Goal: Check status: Check status

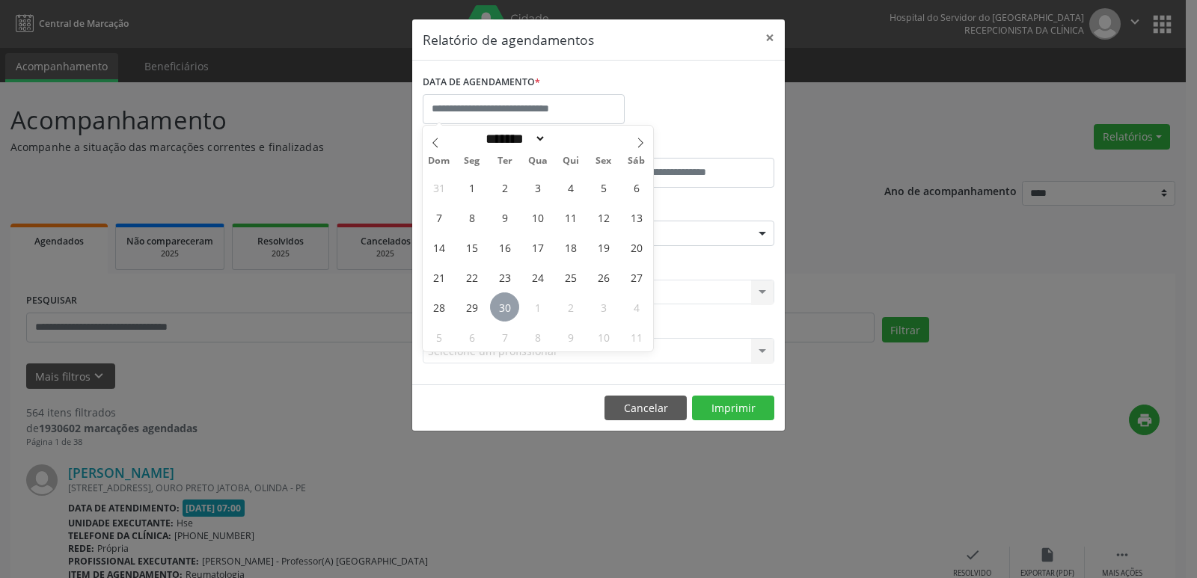
drag, startPoint x: 475, startPoint y: 306, endPoint x: 516, endPoint y: 308, distance: 41.2
click at [516, 308] on div "31 1 2 3 4 5 6 7 8 9 10 11 12 13 14 15 16 17 18 19 20 21 22 23 24 25 26 27 28 2…" at bounding box center [538, 261] width 230 height 179
drag, startPoint x: 479, startPoint y: 305, endPoint x: 539, endPoint y: 306, distance: 60.6
click at [539, 306] on div "31 1 2 3 4 5 6 7 8 9 10 11 12 13 14 15 16 17 18 19 20 21 22 23 24 25 26 27 28 2…" at bounding box center [538, 261] width 230 height 179
click at [639, 139] on icon at bounding box center [640, 143] width 5 height 10
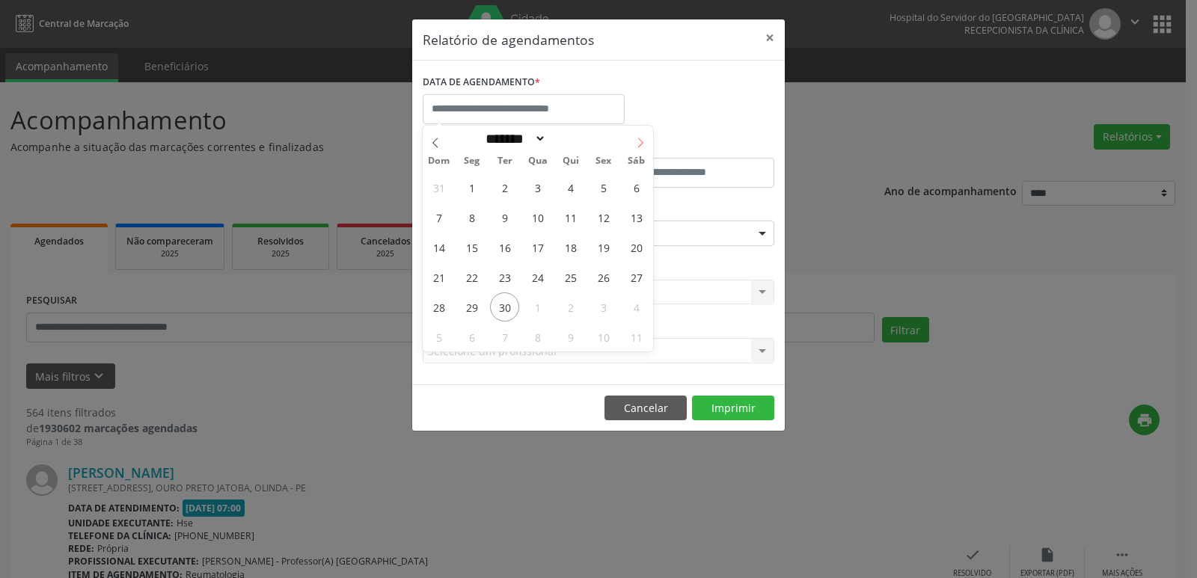
select select "*"
drag, startPoint x: 477, startPoint y: 216, endPoint x: 511, endPoint y: 220, distance: 33.9
click at [511, 220] on div "28 29 30 1 2 3 4 5 6 7 8 9 10 11 12 13 14 15 16 17 18 19 20 21 22 23 24 25 26 2…" at bounding box center [538, 261] width 230 height 179
click at [468, 218] on span "6" at bounding box center [471, 217] width 29 height 29
type input "**********"
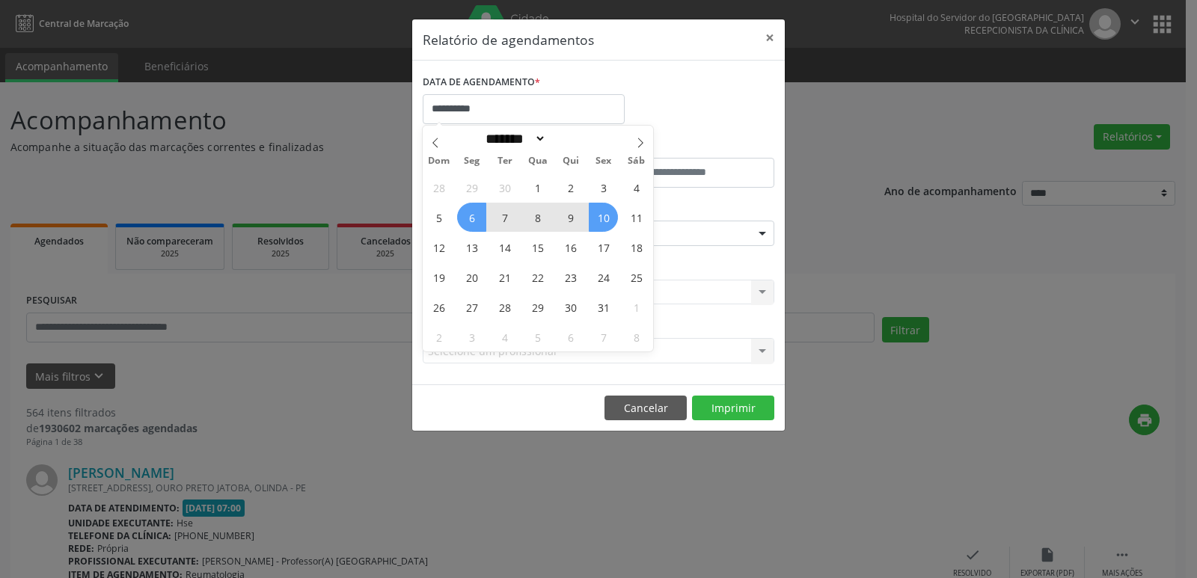
drag, startPoint x: 470, startPoint y: 218, endPoint x: 605, endPoint y: 224, distance: 134.7
click at [605, 224] on div "28 29 30 1 2 3 4 5 6 7 8 9 10 11 12 13 14 15 16 17 18 19 20 21 22 23 24 25 26 2…" at bounding box center [538, 261] width 230 height 179
click at [605, 218] on span "10" at bounding box center [603, 217] width 29 height 29
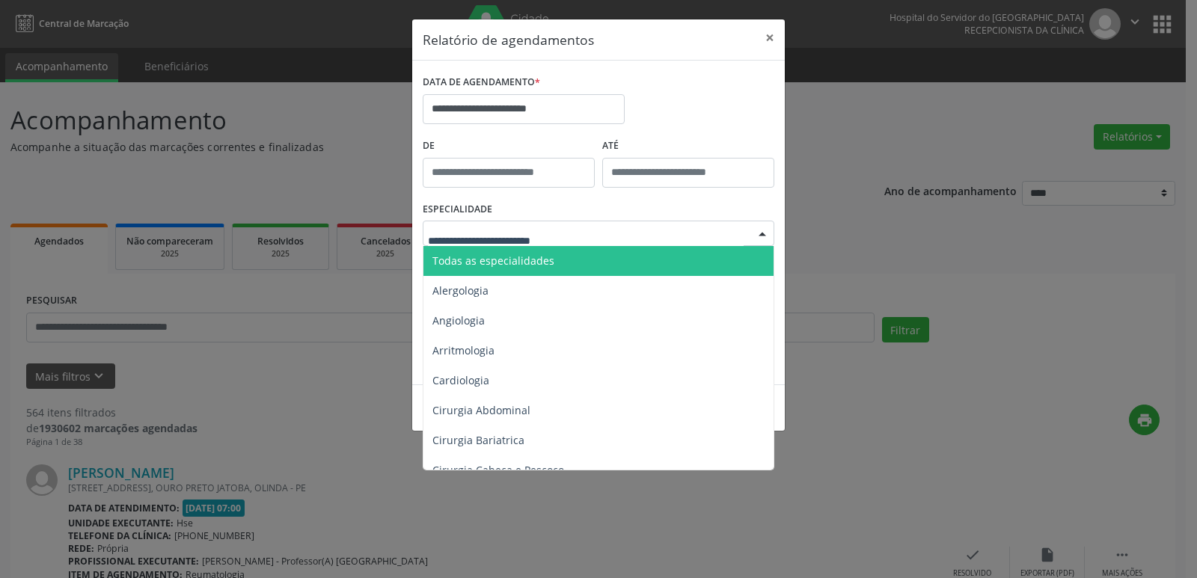
click at [760, 233] on div at bounding box center [762, 233] width 22 height 25
type input "**"
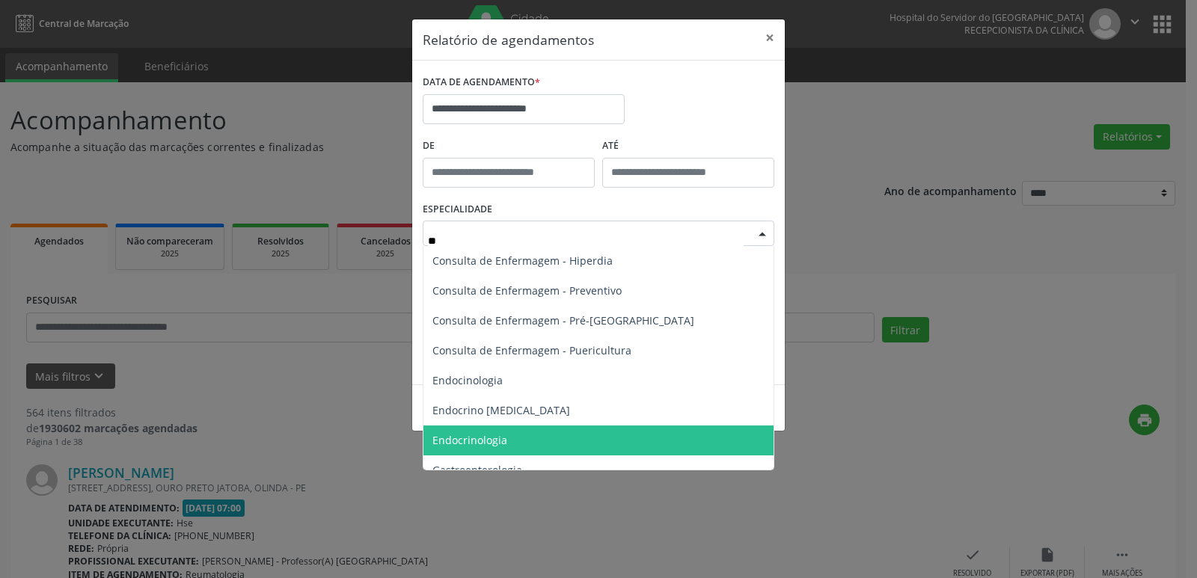
click at [493, 443] on span "Endocrinologia" at bounding box center [469, 440] width 75 height 14
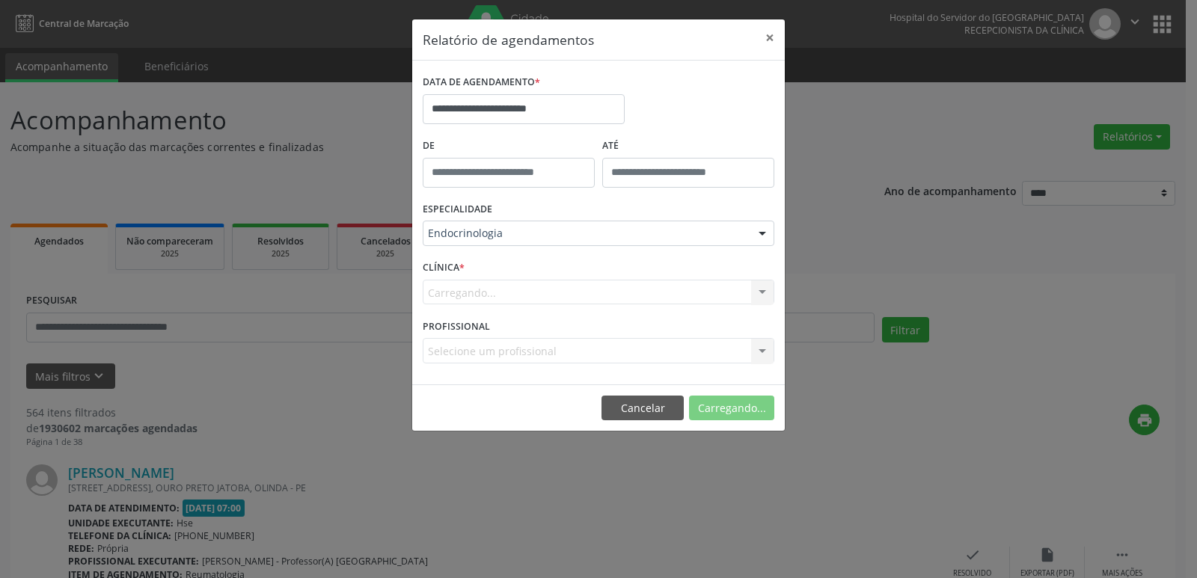
click at [765, 294] on div "Carregando... Hse Nenhum resultado encontrado para: " " Não há nenhuma opção pa…" at bounding box center [598, 292] width 351 height 25
click at [765, 294] on div at bounding box center [762, 292] width 22 height 25
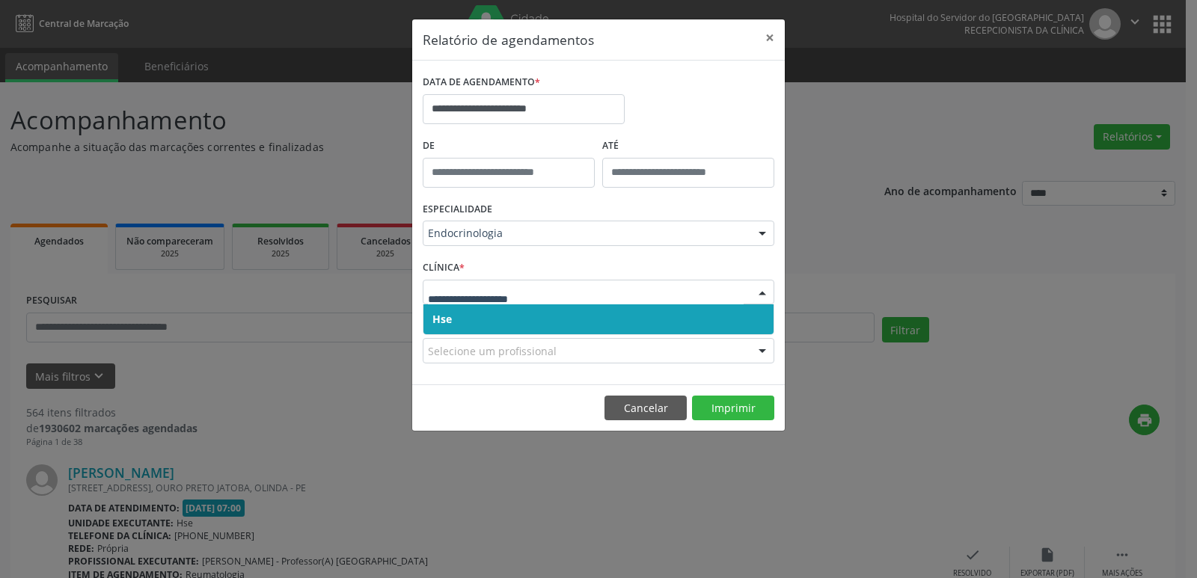
click at [460, 324] on span "Hse" at bounding box center [598, 319] width 350 height 30
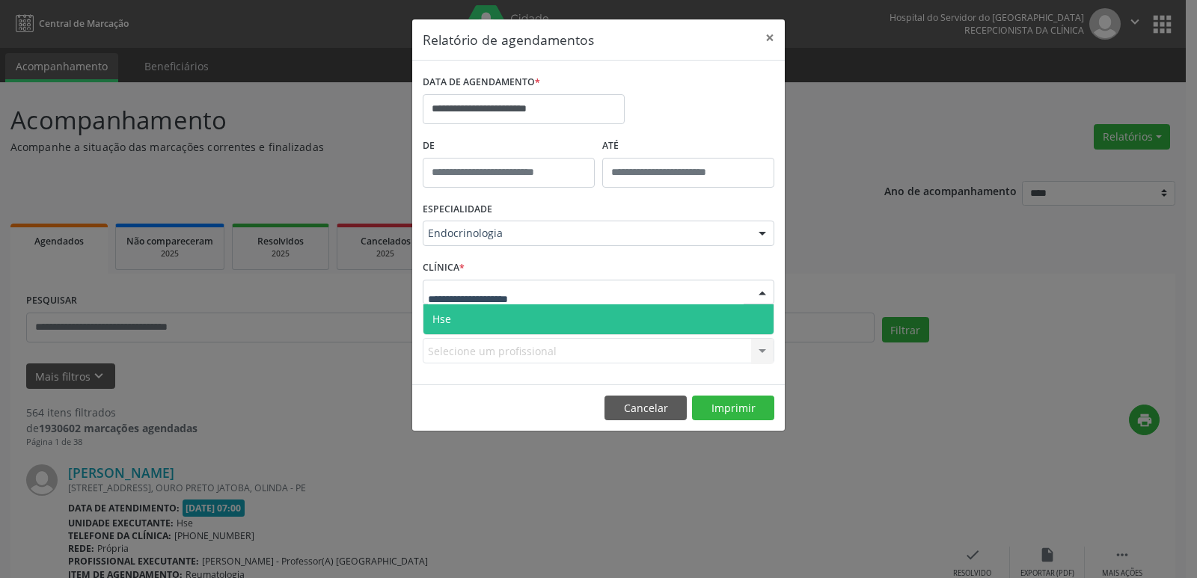
click at [761, 295] on div at bounding box center [762, 292] width 22 height 25
click at [574, 320] on span "Hse" at bounding box center [598, 319] width 350 height 30
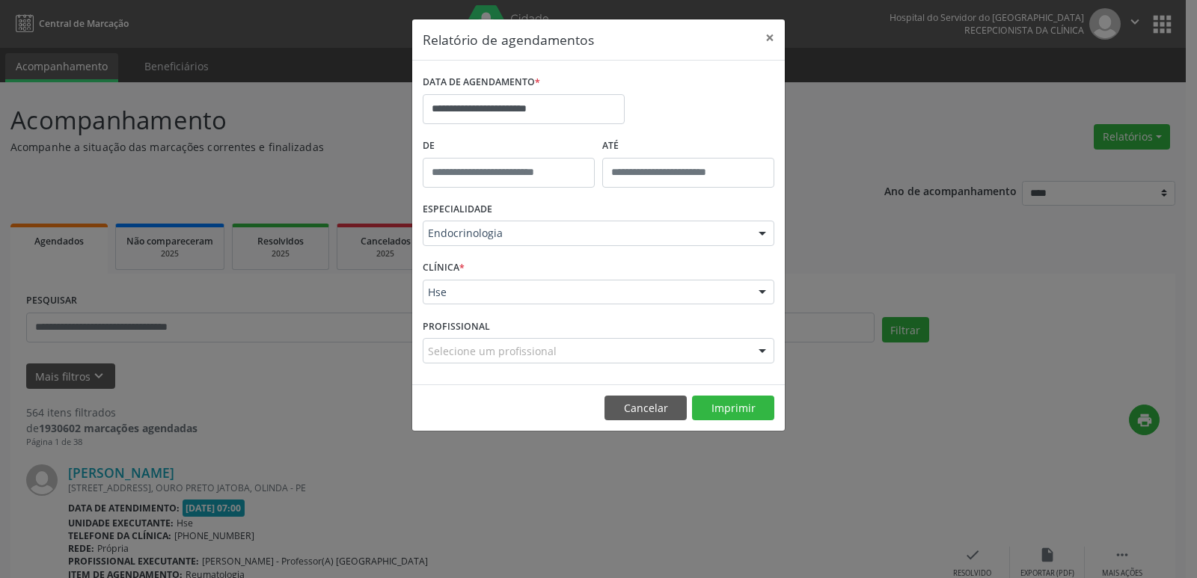
click at [763, 352] on div at bounding box center [762, 351] width 22 height 25
click at [764, 232] on div at bounding box center [762, 233] width 22 height 25
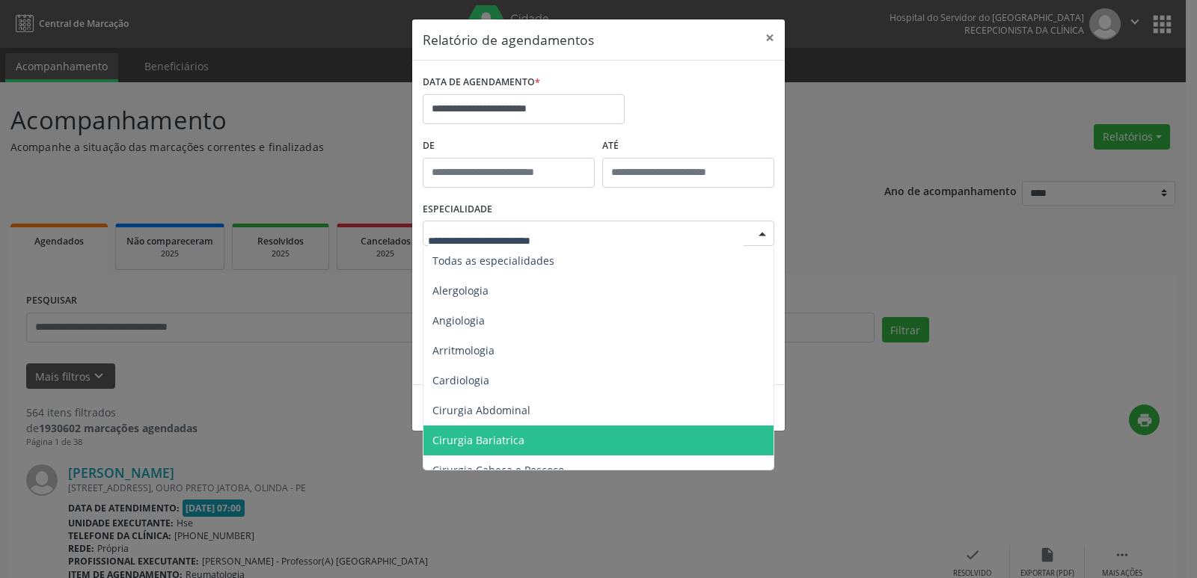
click at [764, 232] on div at bounding box center [762, 233] width 22 height 25
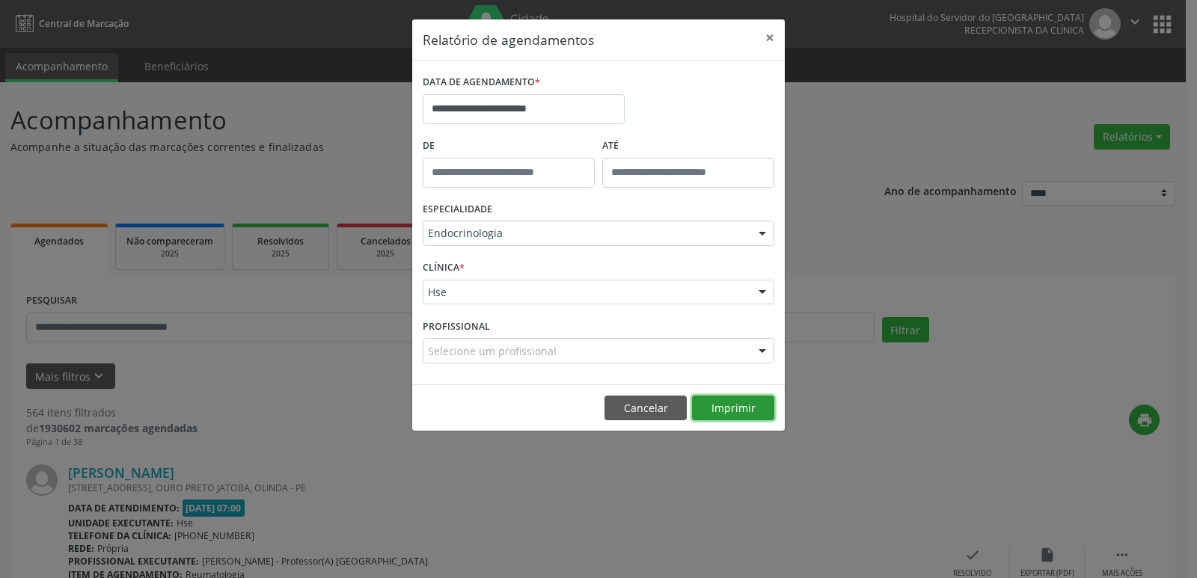
click at [725, 409] on button "Imprimir" at bounding box center [733, 408] width 82 height 25
click at [768, 38] on button "×" at bounding box center [770, 37] width 30 height 37
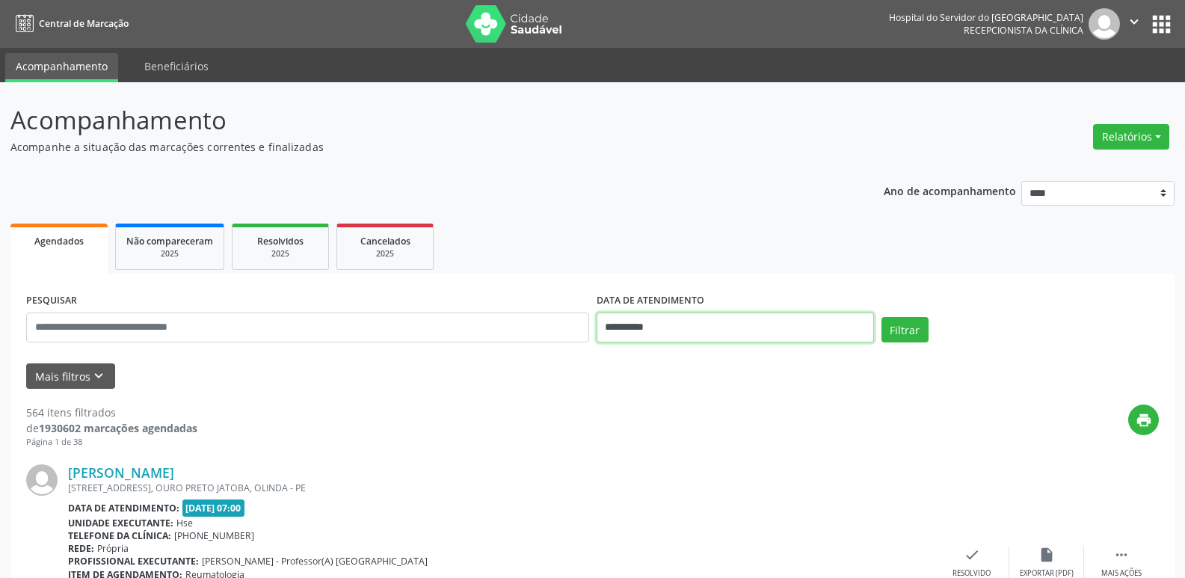
click at [669, 322] on input "**********" at bounding box center [735, 328] width 277 height 30
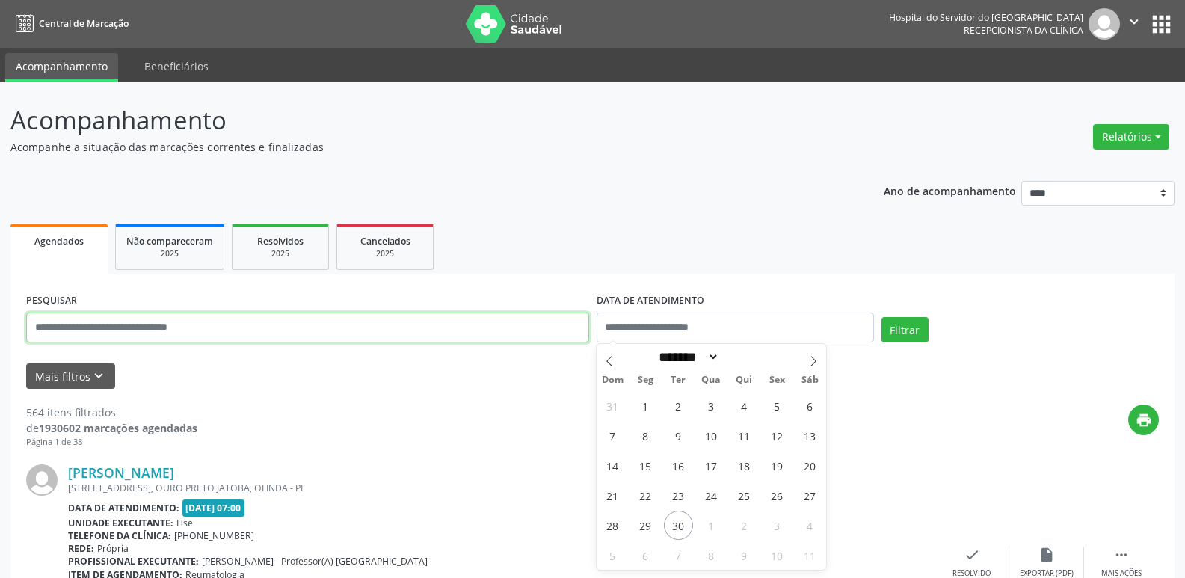
click at [246, 324] on input "text" at bounding box center [307, 328] width 563 height 30
paste input "**********"
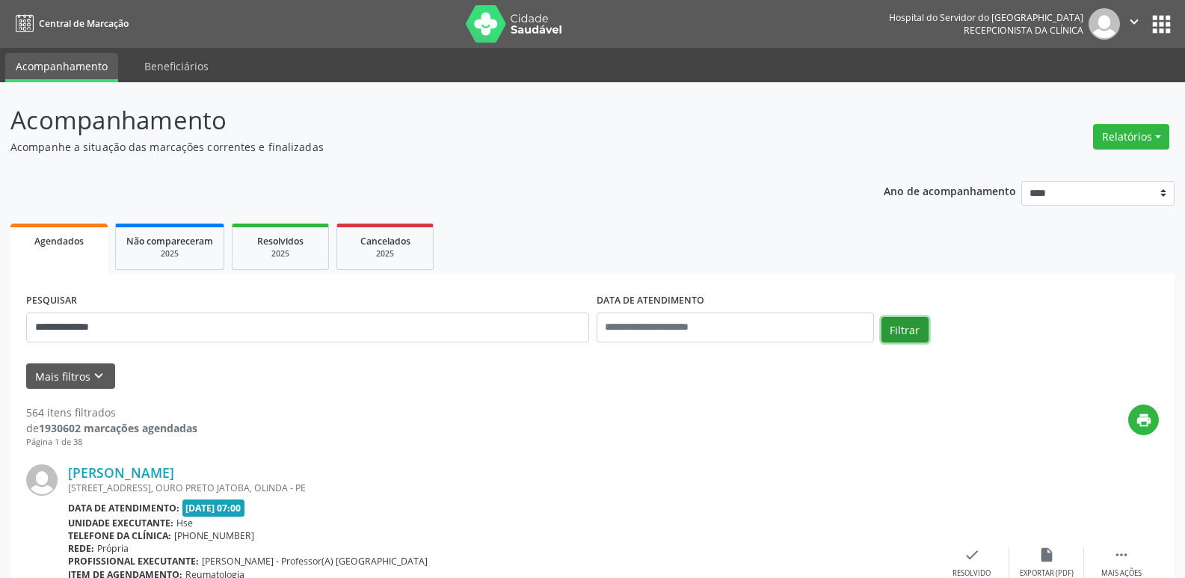
click at [896, 327] on button "Filtrar" at bounding box center [905, 329] width 47 height 25
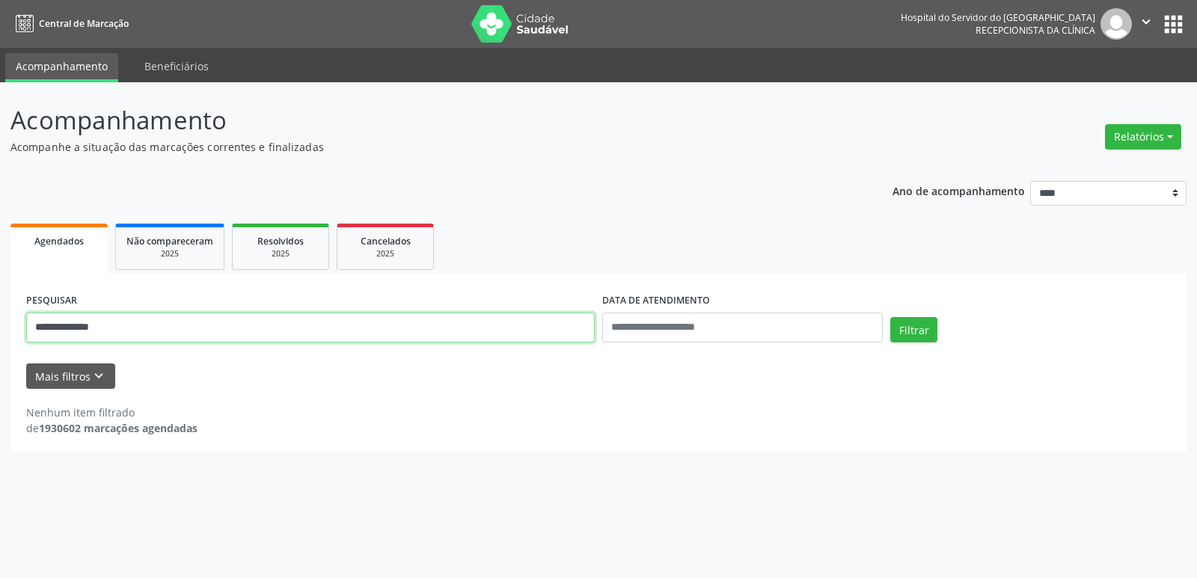
click at [129, 326] on input "**********" at bounding box center [310, 328] width 568 height 30
paste input "**********"
type input "**********"
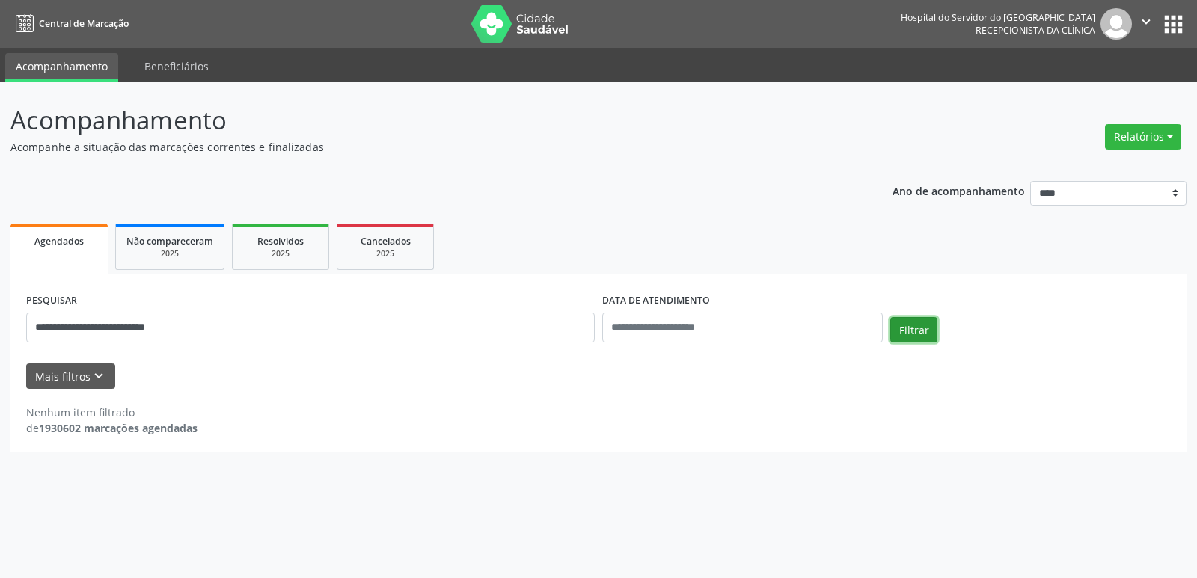
click at [916, 337] on button "Filtrar" at bounding box center [913, 329] width 47 height 25
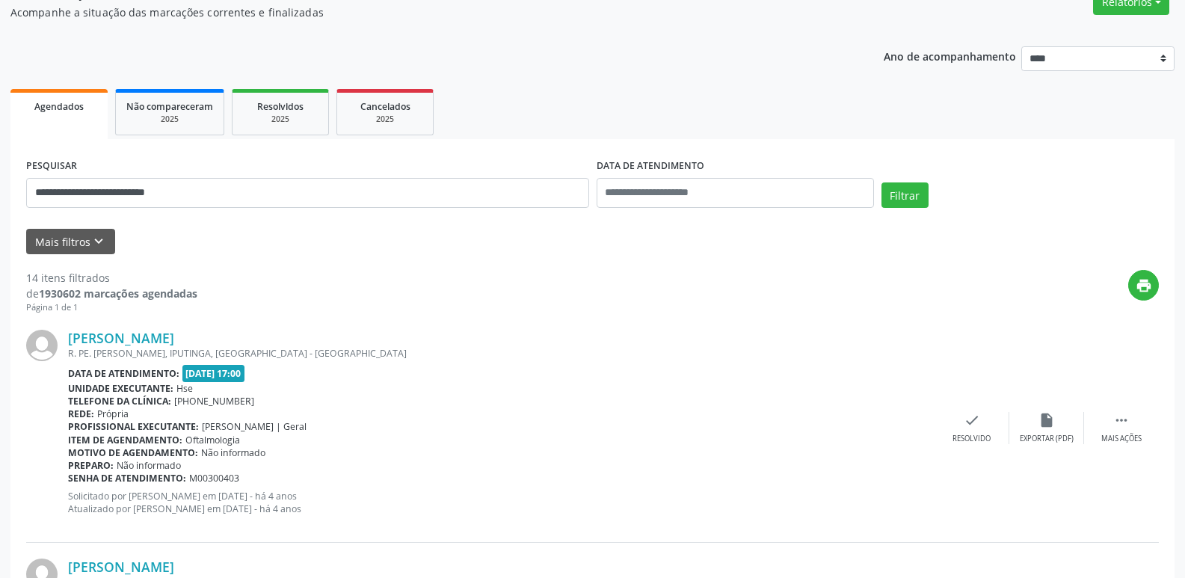
scroll to position [150, 0]
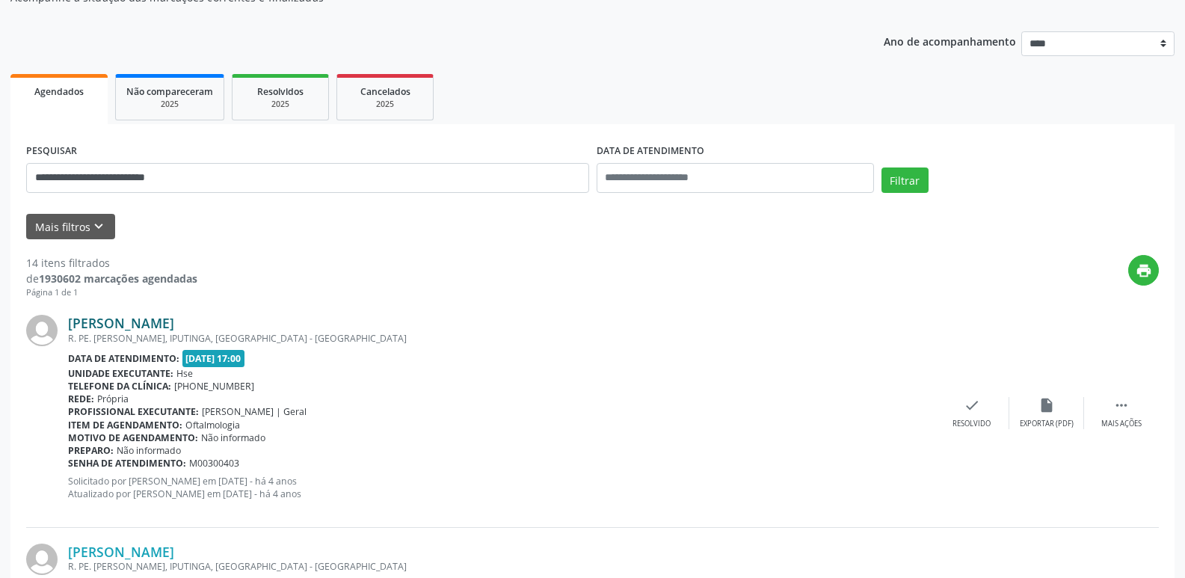
click at [166, 322] on link "[PERSON_NAME]" at bounding box center [121, 323] width 106 height 16
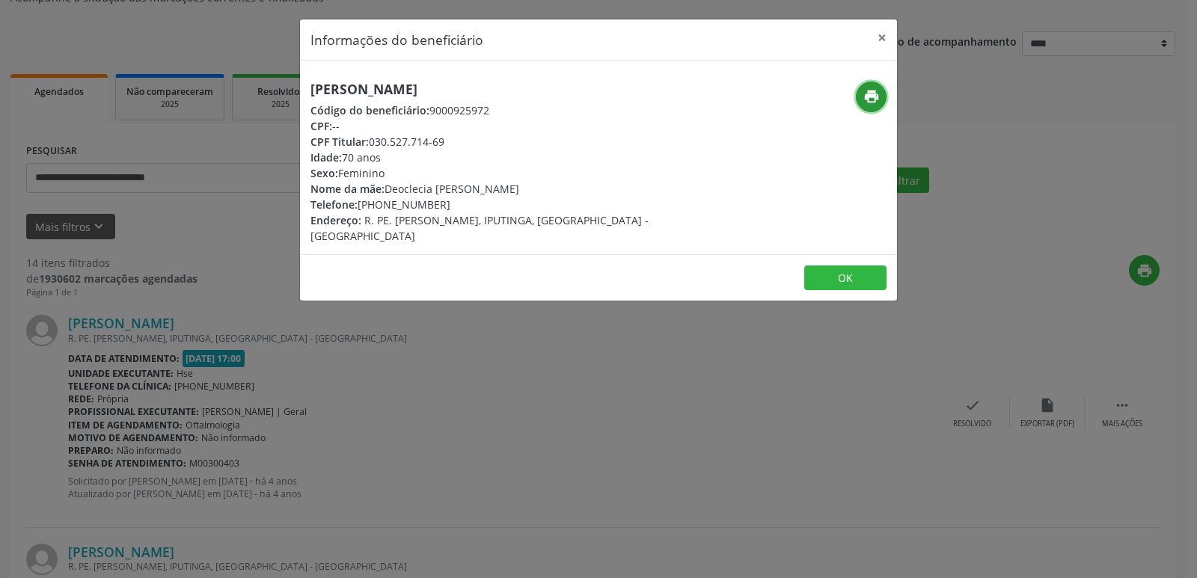
click at [873, 96] on icon "print" at bounding box center [871, 96] width 16 height 16
click at [884, 37] on button "×" at bounding box center [882, 37] width 30 height 37
